Goal: Transaction & Acquisition: Download file/media

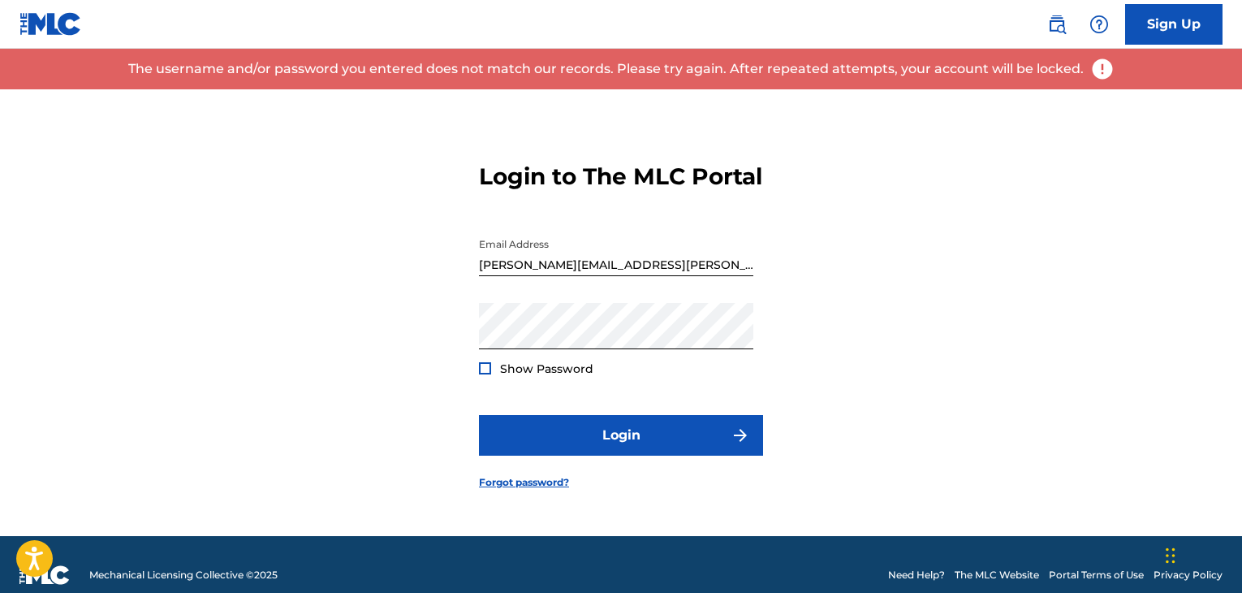
click at [490, 374] on div at bounding box center [485, 368] width 12 height 12
click at [479, 415] on button "Login" at bounding box center [621, 435] width 284 height 41
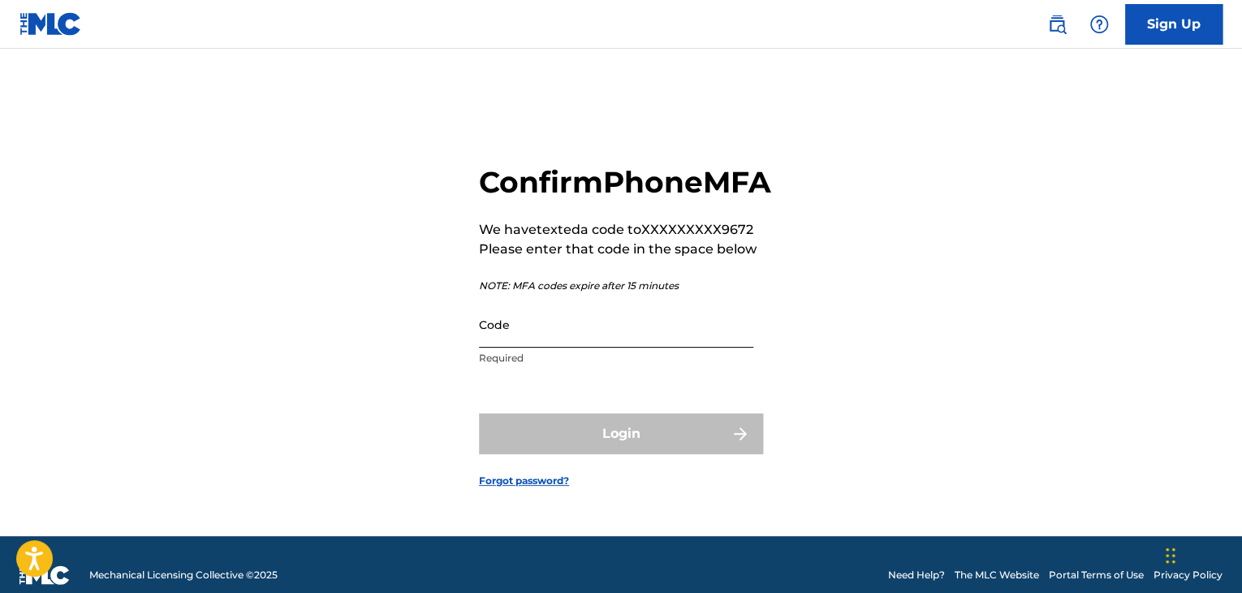
click at [525, 348] on input "Code" at bounding box center [616, 324] width 274 height 46
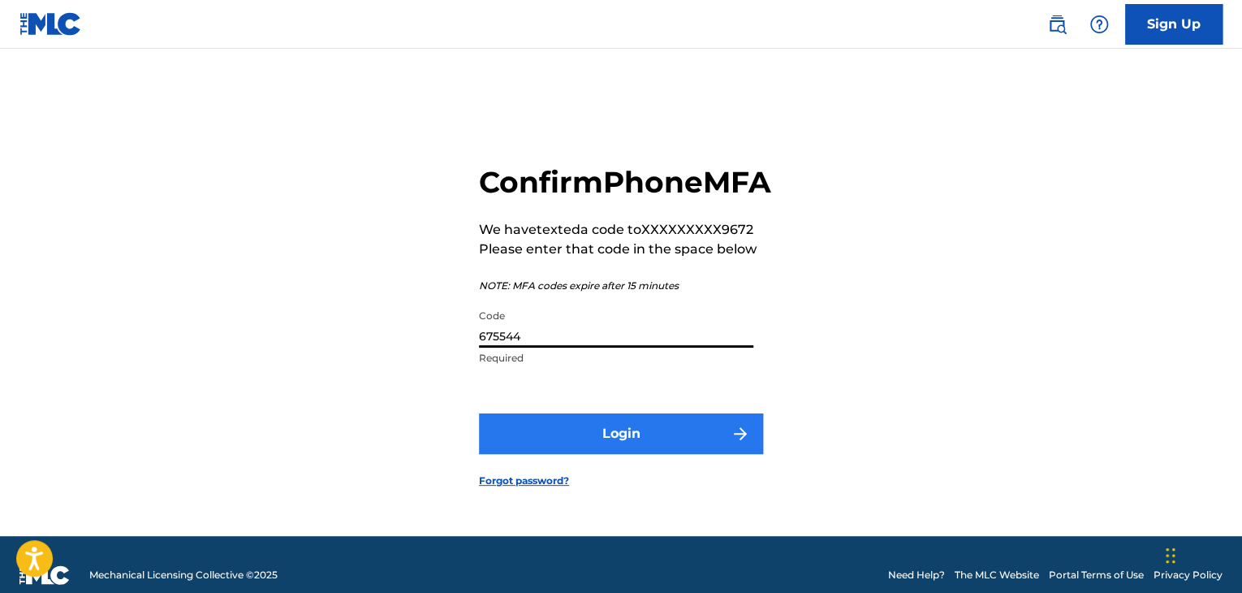
type input "675544"
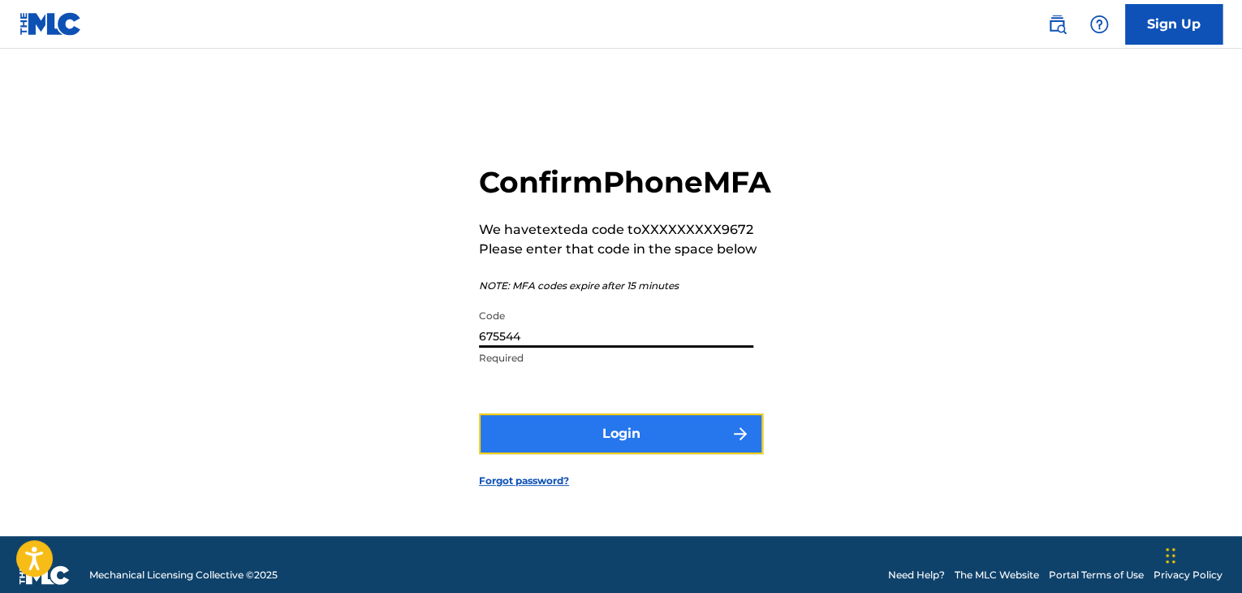
click at [573, 448] on button "Login" at bounding box center [621, 433] width 284 height 41
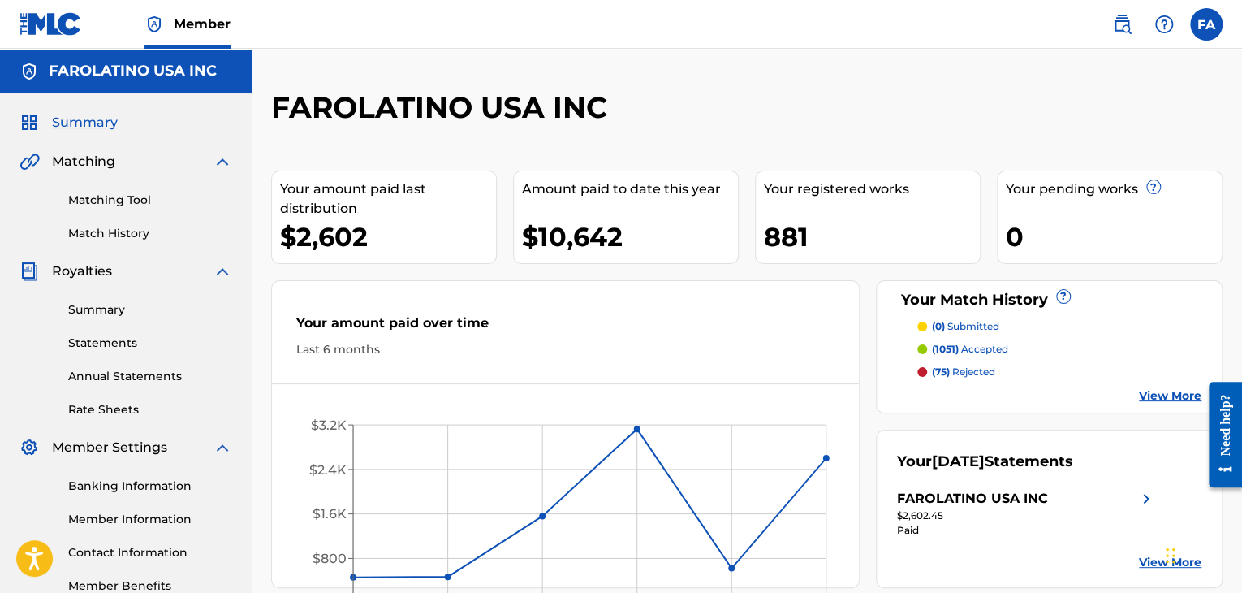
click at [107, 320] on div "Summary Statements Annual Statements Rate Sheets" at bounding box center [125, 349] width 213 height 137
click at [103, 340] on link "Statements" at bounding box center [150, 343] width 164 height 17
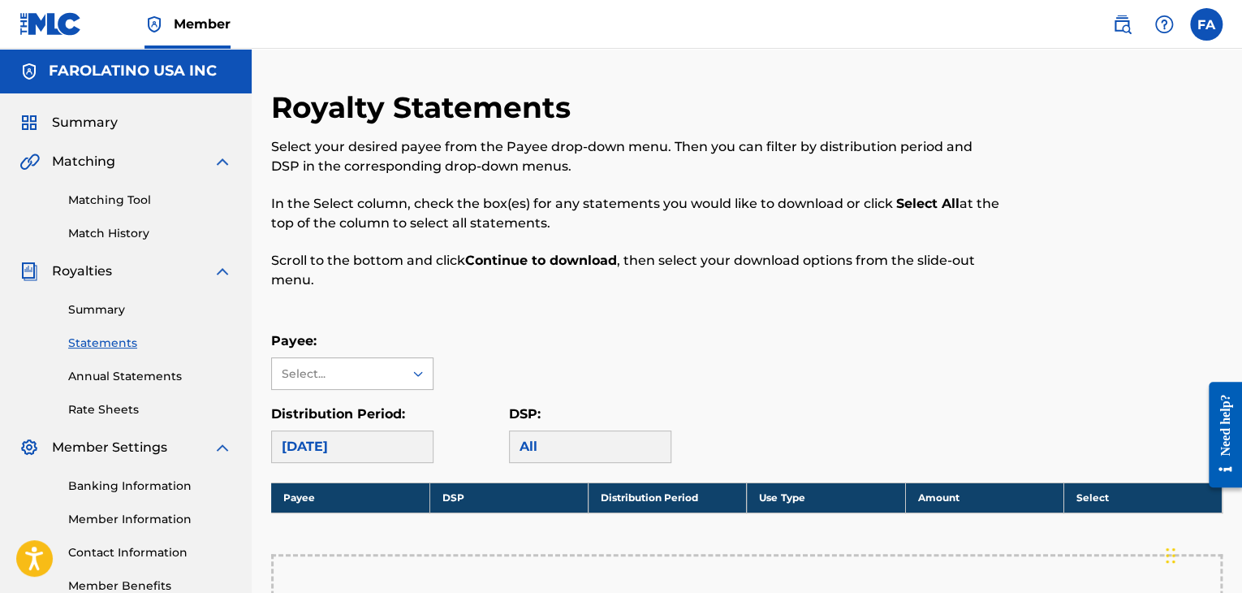
click at [339, 387] on div "Select..." at bounding box center [338, 373] width 132 height 31
click at [331, 432] on div "FAROLATINO USA INC" at bounding box center [352, 420] width 161 height 60
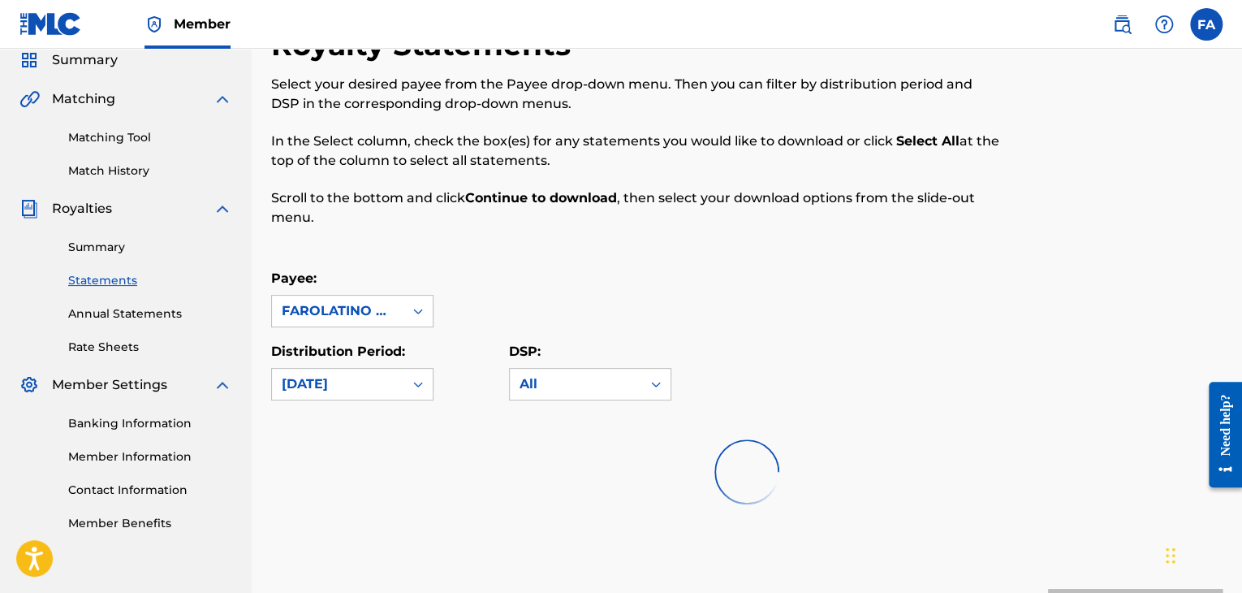
scroll to position [240, 0]
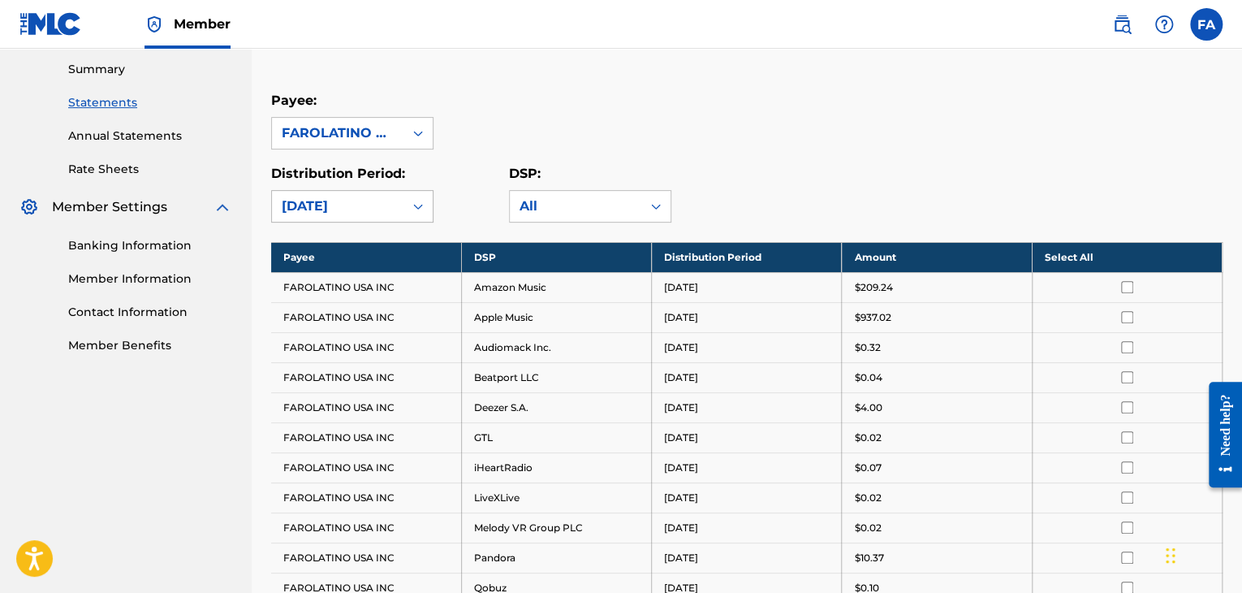
click at [391, 197] on div "[DATE]" at bounding box center [338, 206] width 112 height 19
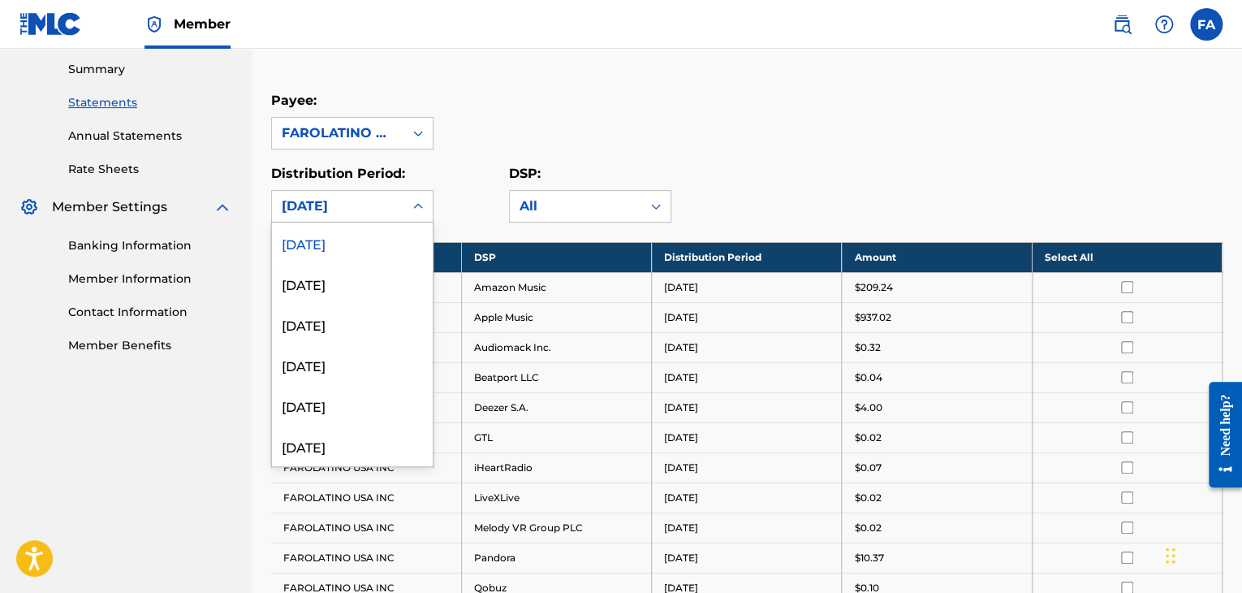
click at [391, 197] on div "[DATE]" at bounding box center [338, 206] width 112 height 19
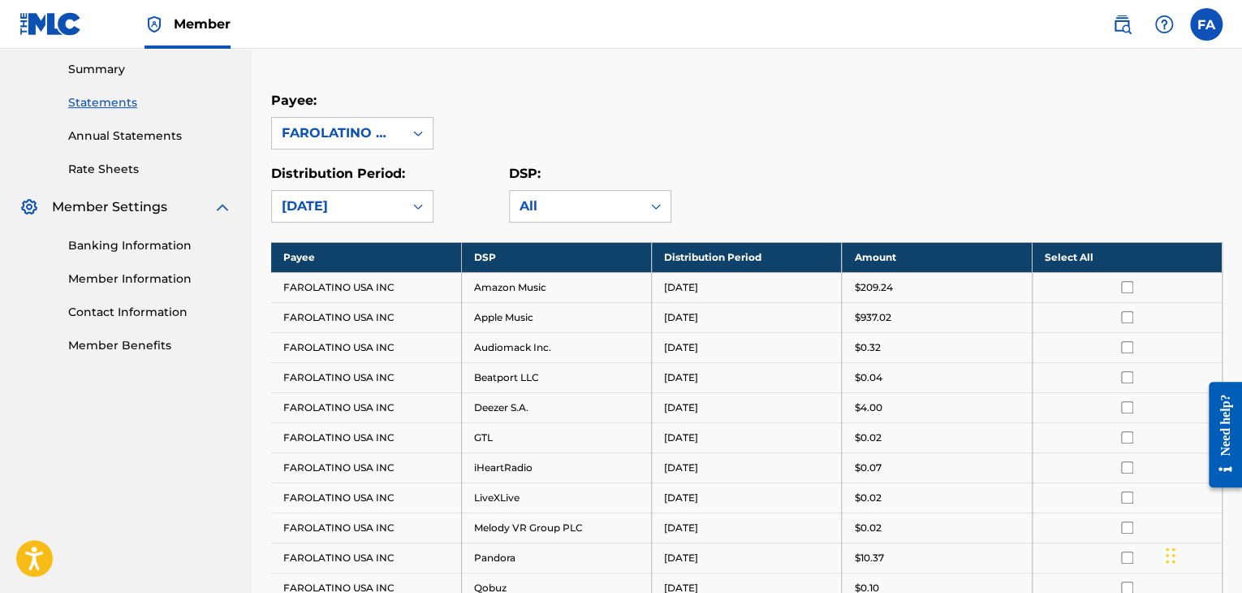
click at [1078, 257] on th "Select All" at bounding box center [1127, 257] width 190 height 30
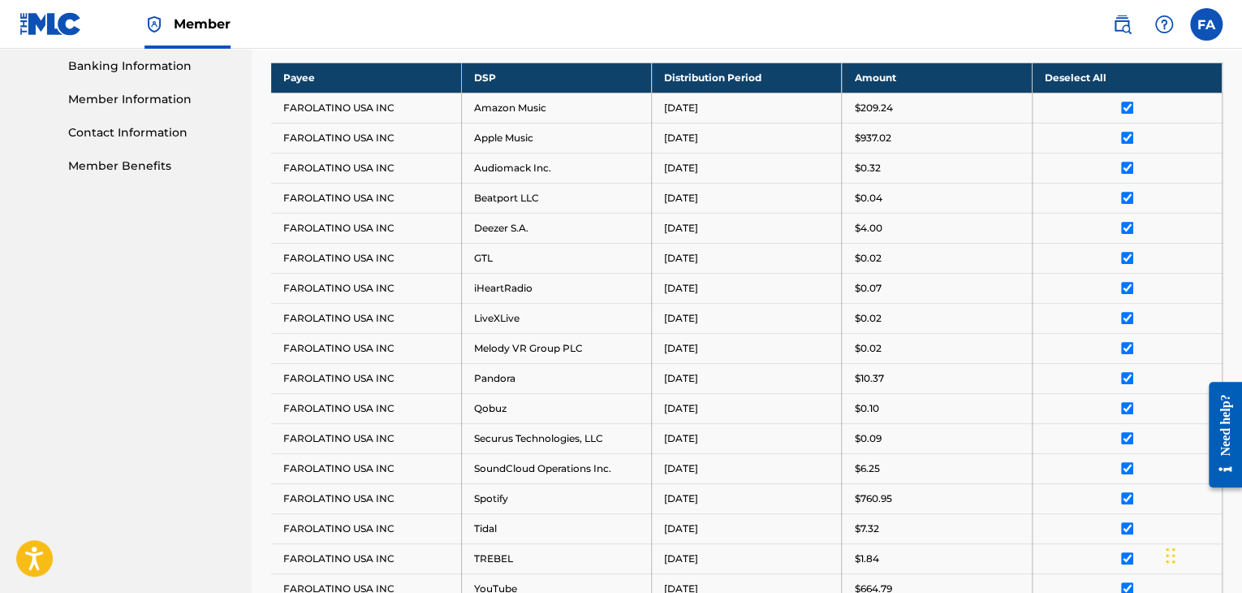
scroll to position [391, 0]
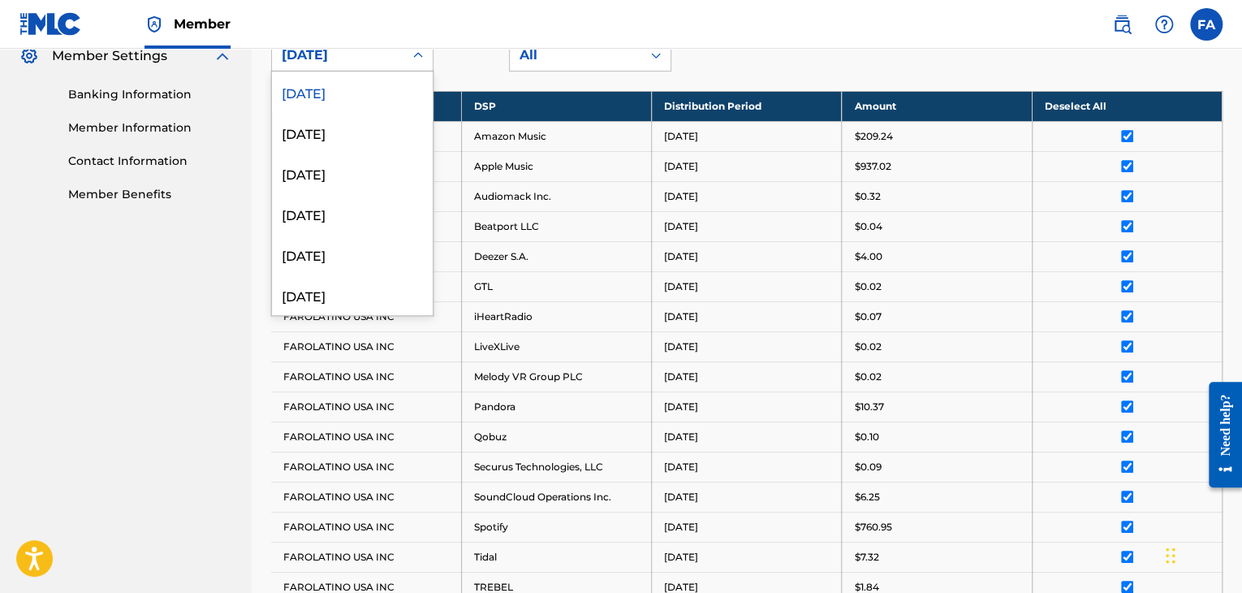
click at [399, 59] on div "[DATE]" at bounding box center [338, 55] width 132 height 31
click at [348, 132] on div "[DATE]" at bounding box center [352, 132] width 161 height 41
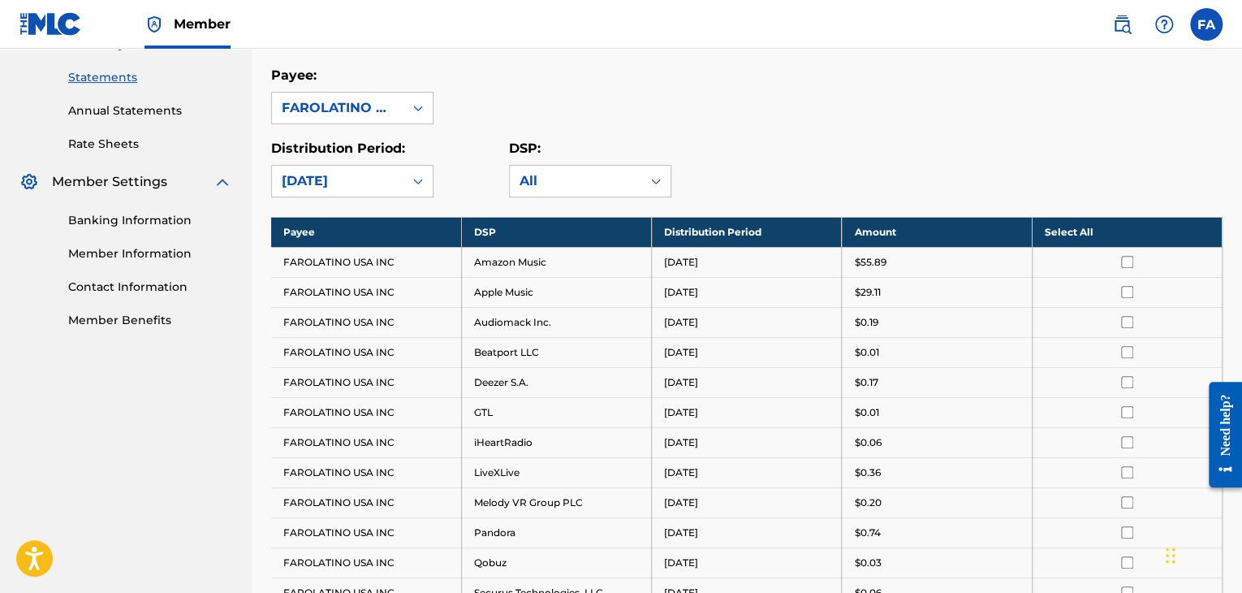
scroll to position [229, 0]
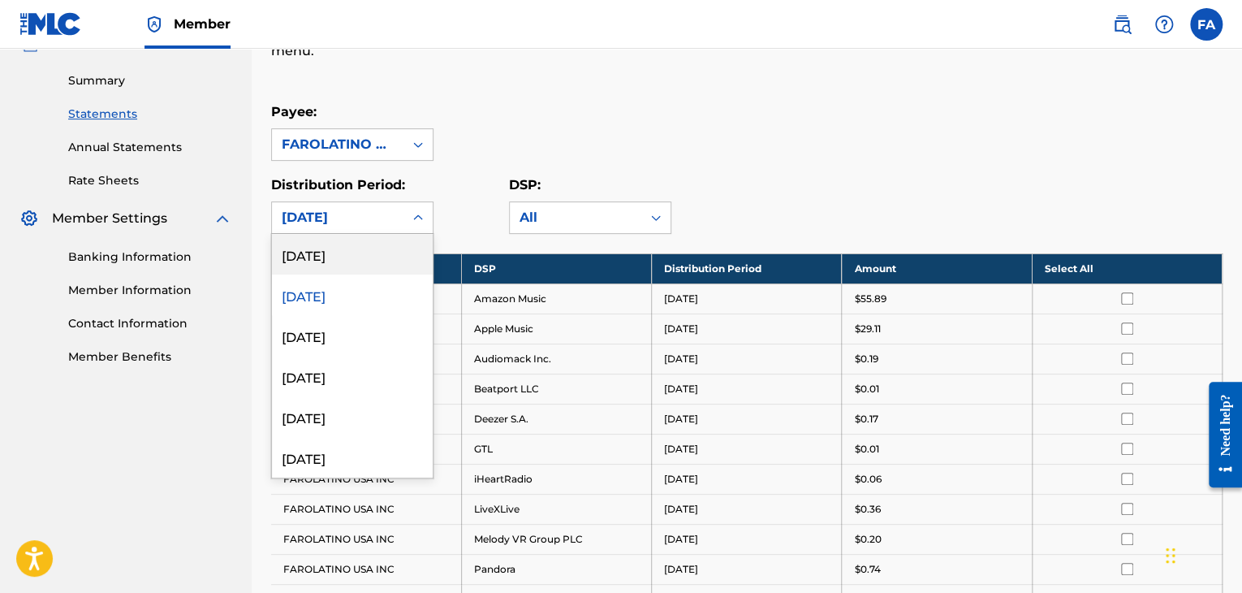
click at [375, 212] on div "[DATE]" at bounding box center [338, 217] width 112 height 19
click at [351, 245] on div "[DATE]" at bounding box center [352, 254] width 161 height 41
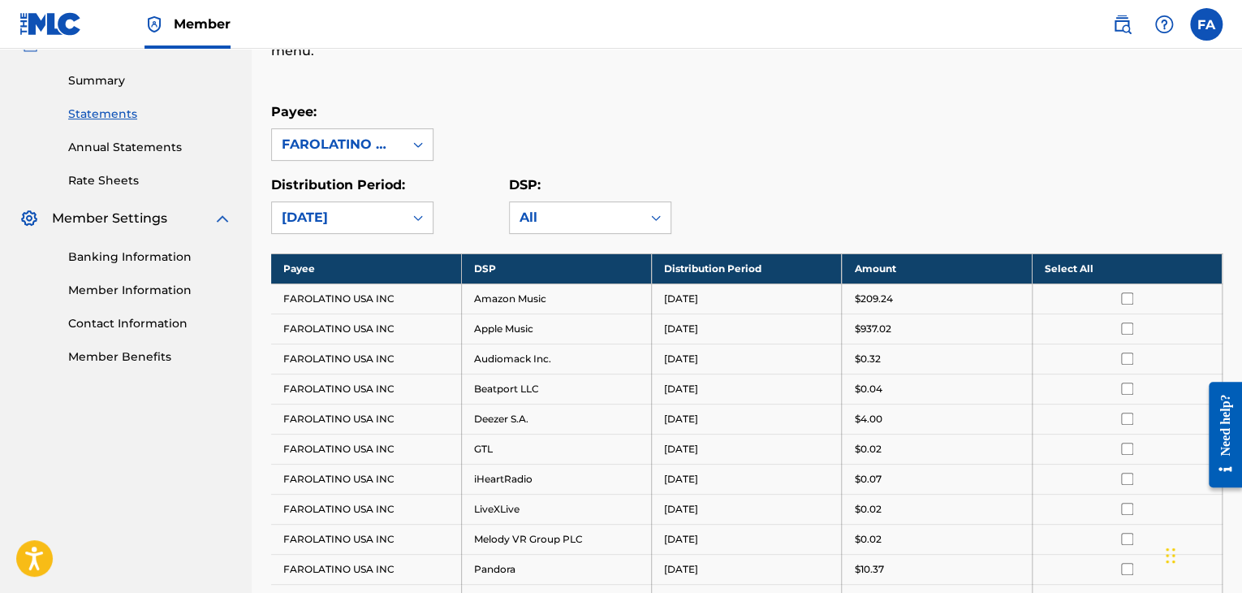
click at [1087, 263] on th "Select All" at bounding box center [1127, 268] width 190 height 30
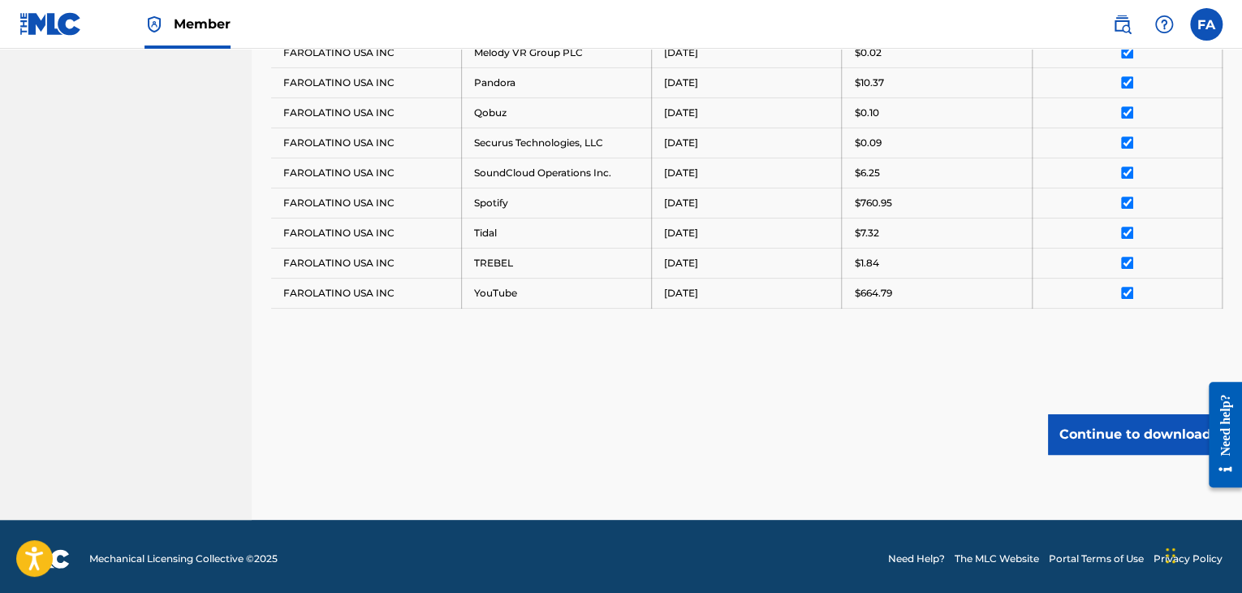
scroll to position [716, 0]
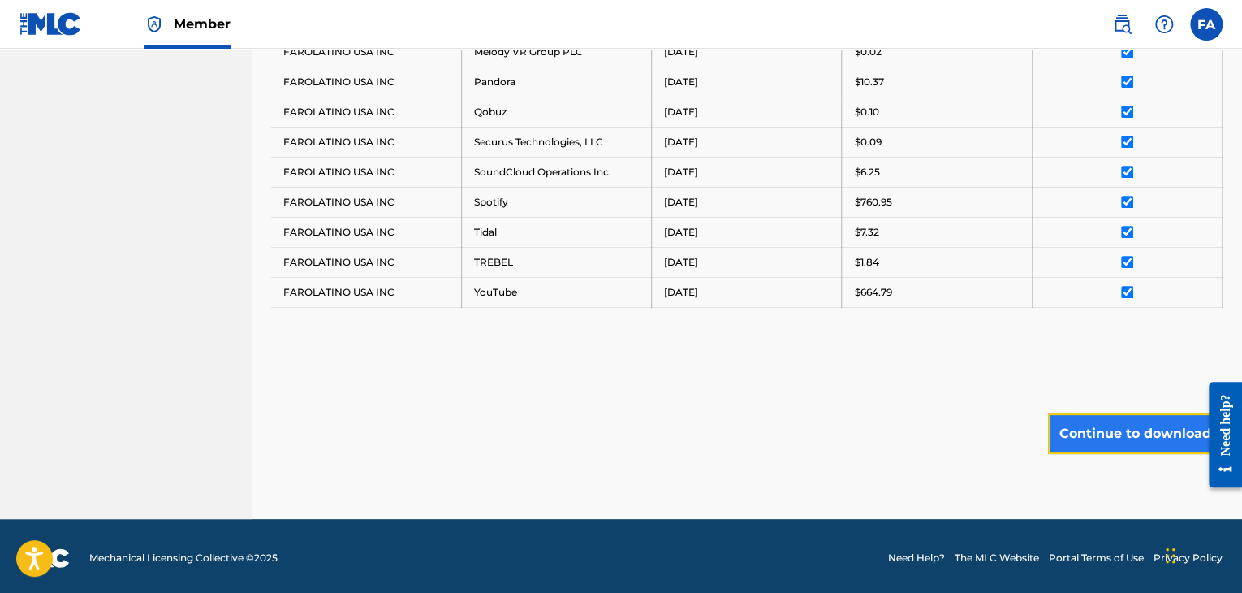
click at [1092, 436] on button "Continue to download" at bounding box center [1135, 433] width 175 height 41
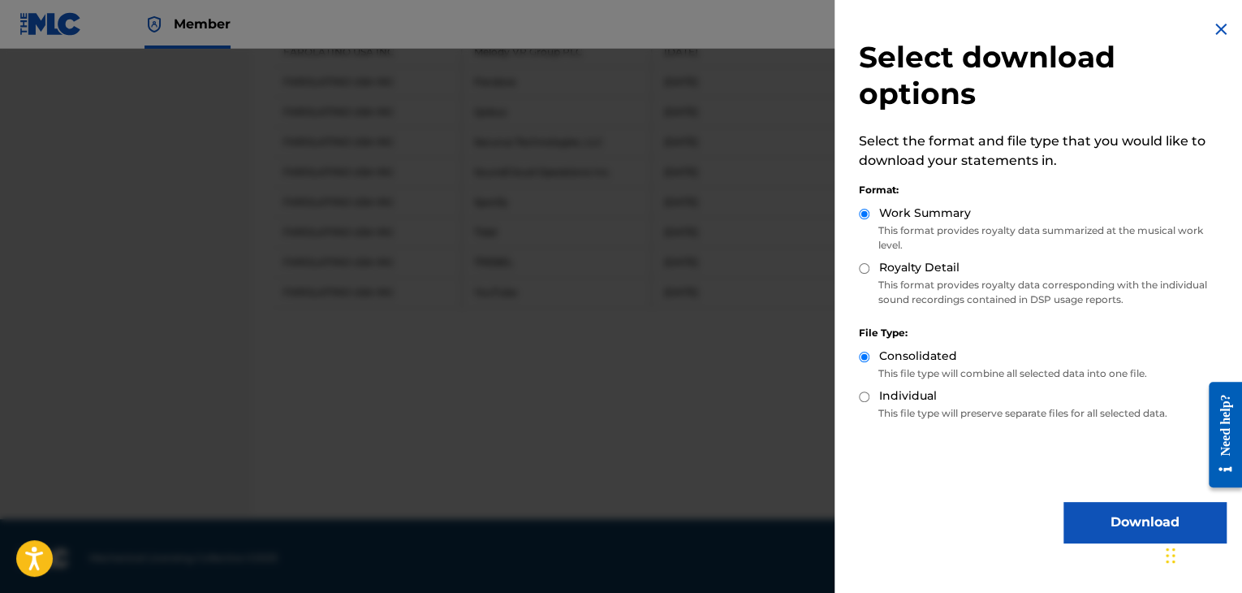
click at [912, 282] on p "This format provides royalty data corresponding with the individual sound recor…" at bounding box center [1042, 292] width 367 height 29
click at [897, 265] on label "Royalty Detail" at bounding box center [919, 267] width 80 height 17
click at [870, 265] on input "Royalty Detail" at bounding box center [864, 268] width 11 height 11
radio input "true"
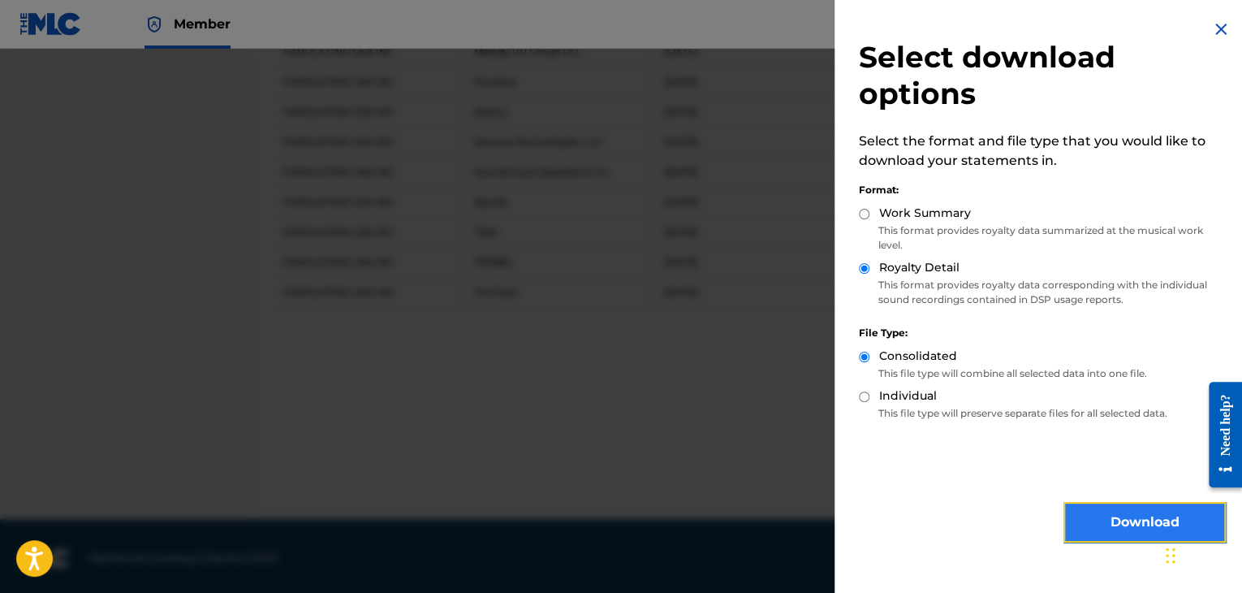
click at [1111, 521] on button "Download" at bounding box center [1145, 522] width 162 height 41
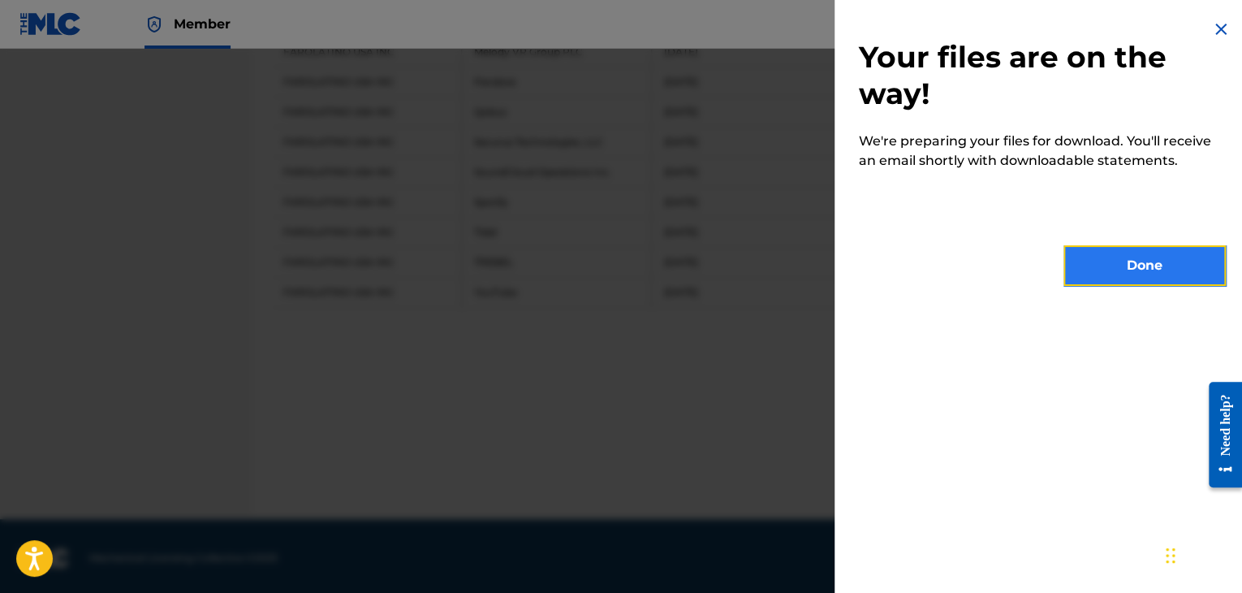
click at [1136, 253] on button "Done" at bounding box center [1145, 265] width 162 height 41
